Goal: Find specific page/section: Find specific page/section

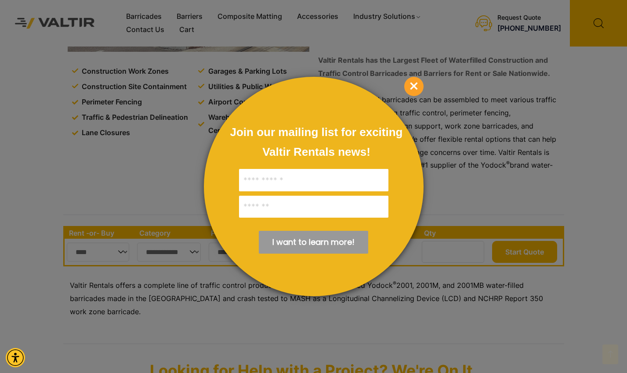
scroll to position [538, 0]
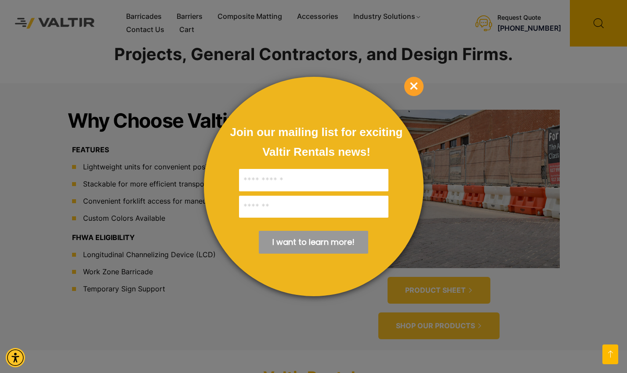
click at [149, 16] on div at bounding box center [313, 186] width 627 height 373
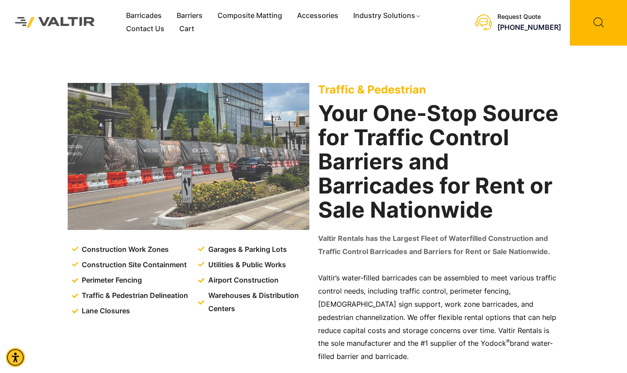
scroll to position [0, 0]
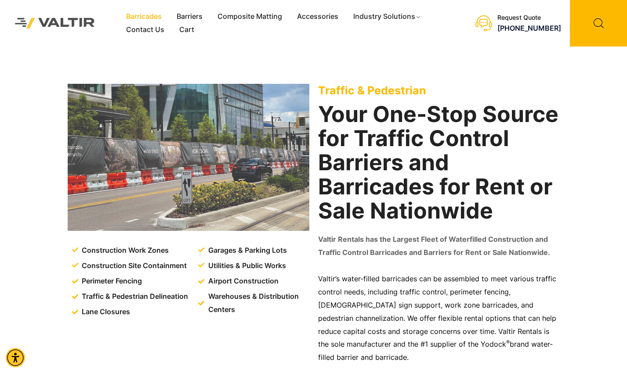
click at [143, 16] on link "Barricades" at bounding box center [144, 16] width 51 height 13
